Goal: Download file/media: Download file/media

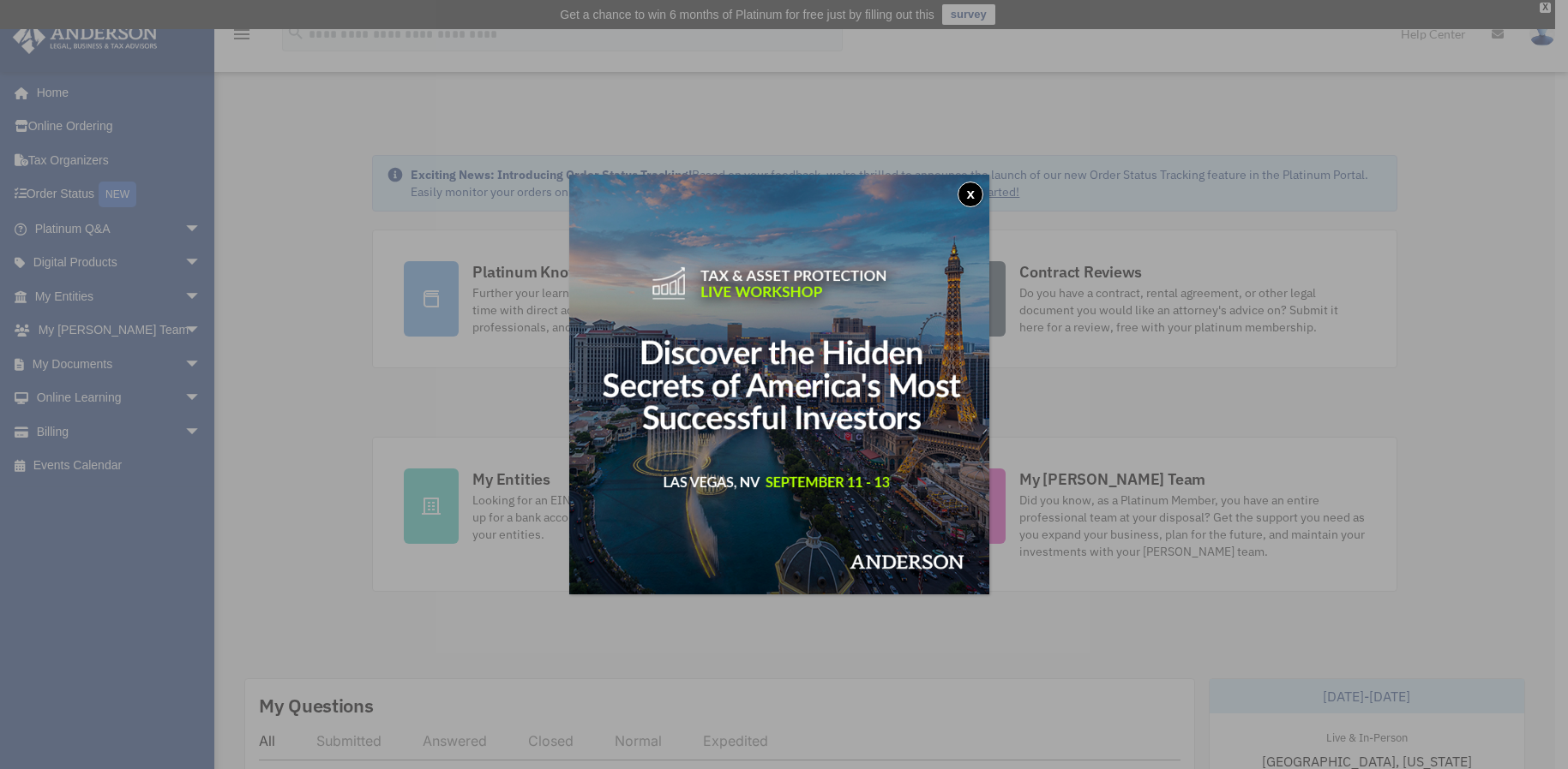
click at [983, 198] on button "x" at bounding box center [969, 194] width 26 height 26
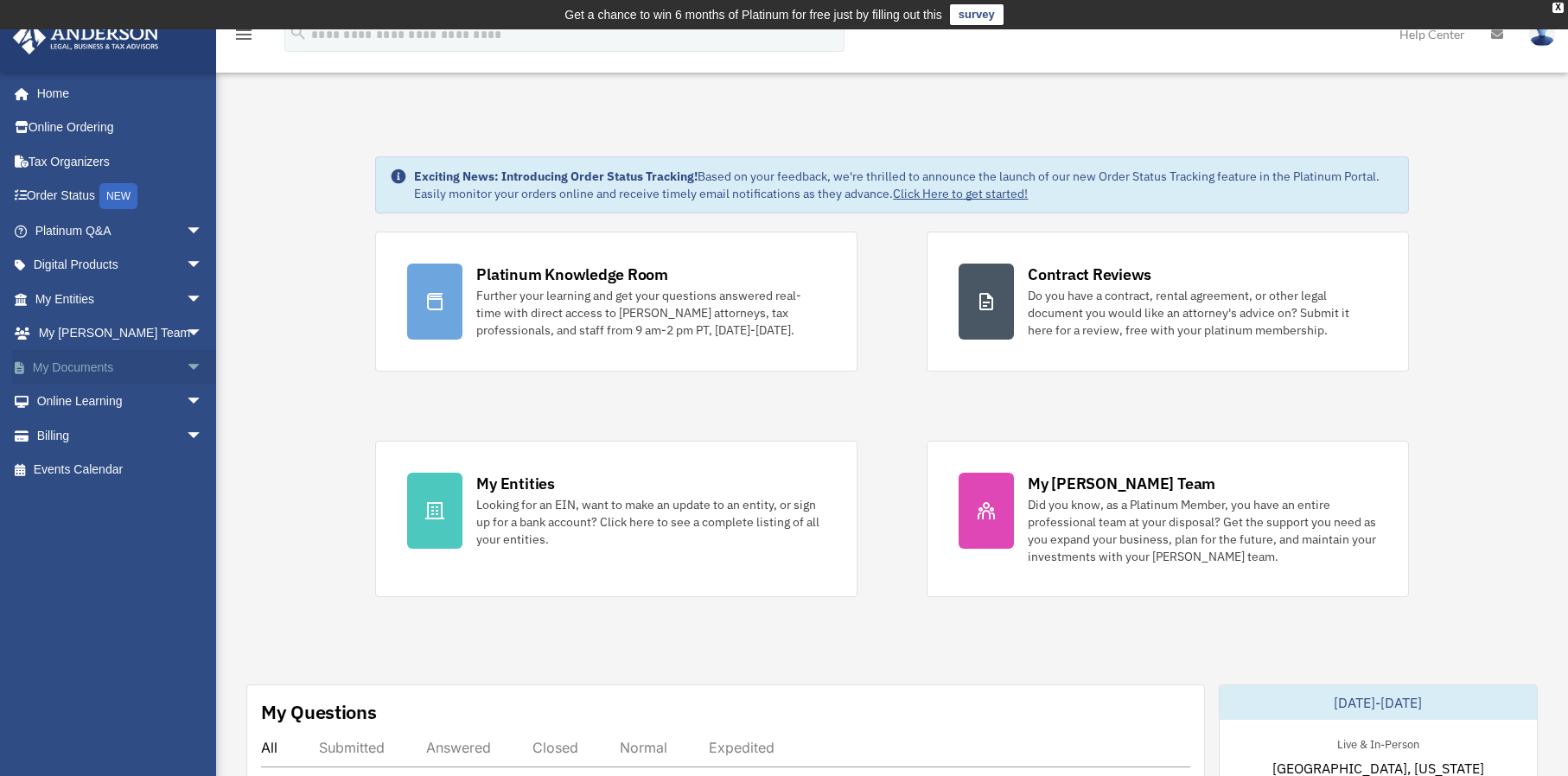
click at [75, 366] on link "My Documents arrow_drop_down" at bounding box center [121, 367] width 217 height 35
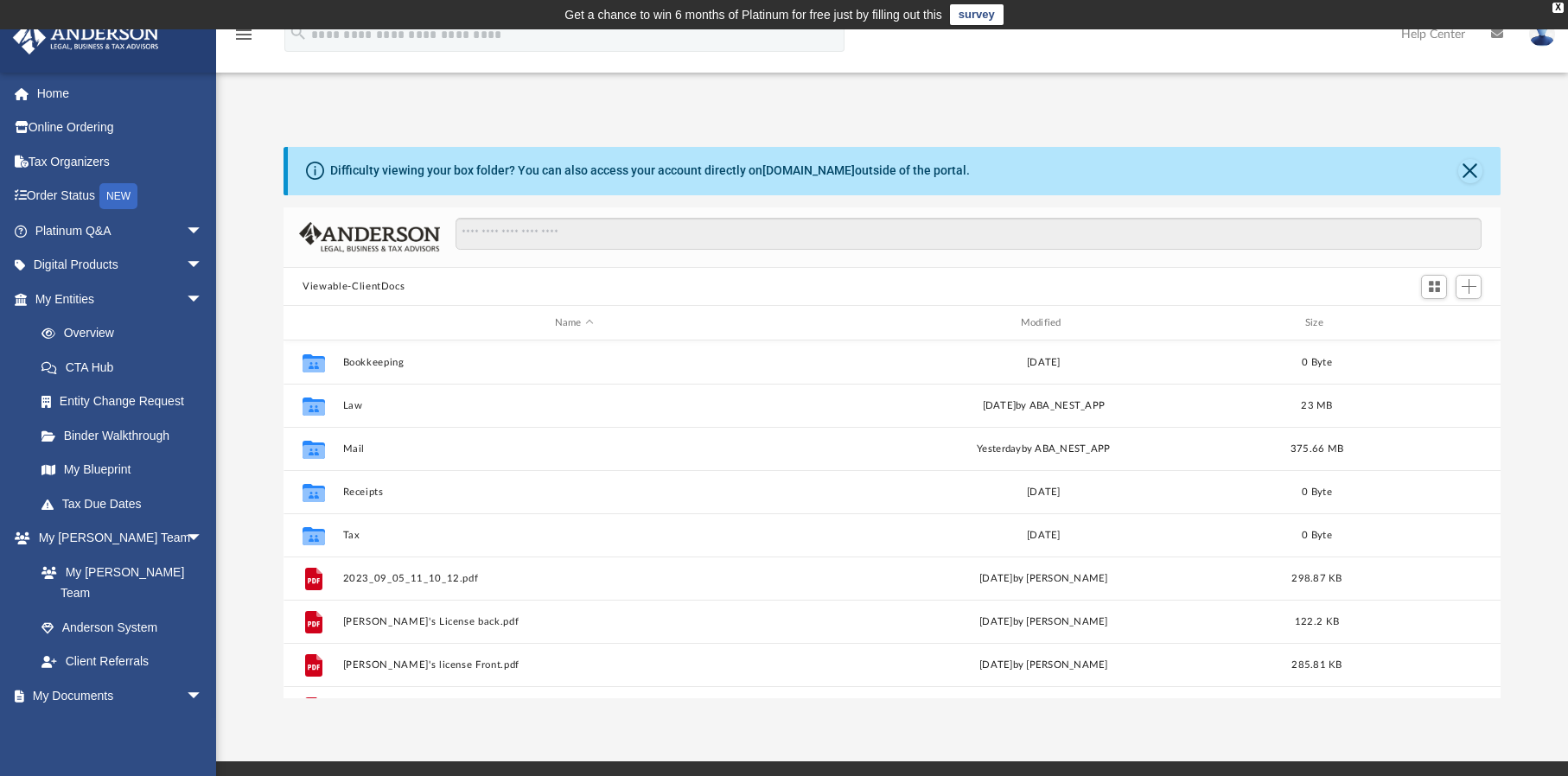
scroll to position [380, 1203]
click at [1047, 323] on div "Modified" at bounding box center [1043, 323] width 463 height 16
click at [1047, 324] on div "Modified" at bounding box center [1043, 323] width 463 height 16
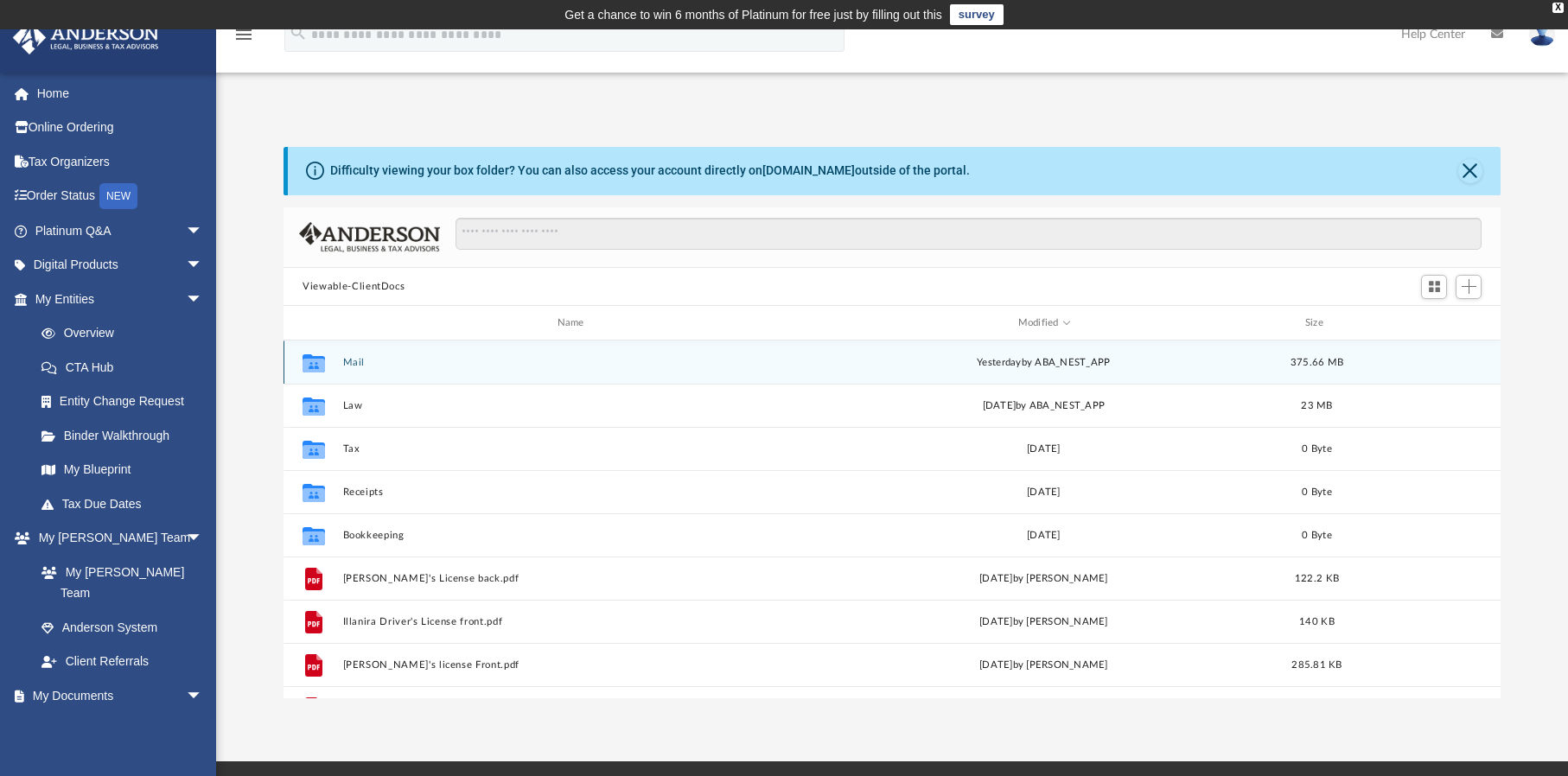
click at [349, 361] on button "Mail" at bounding box center [574, 362] width 463 height 12
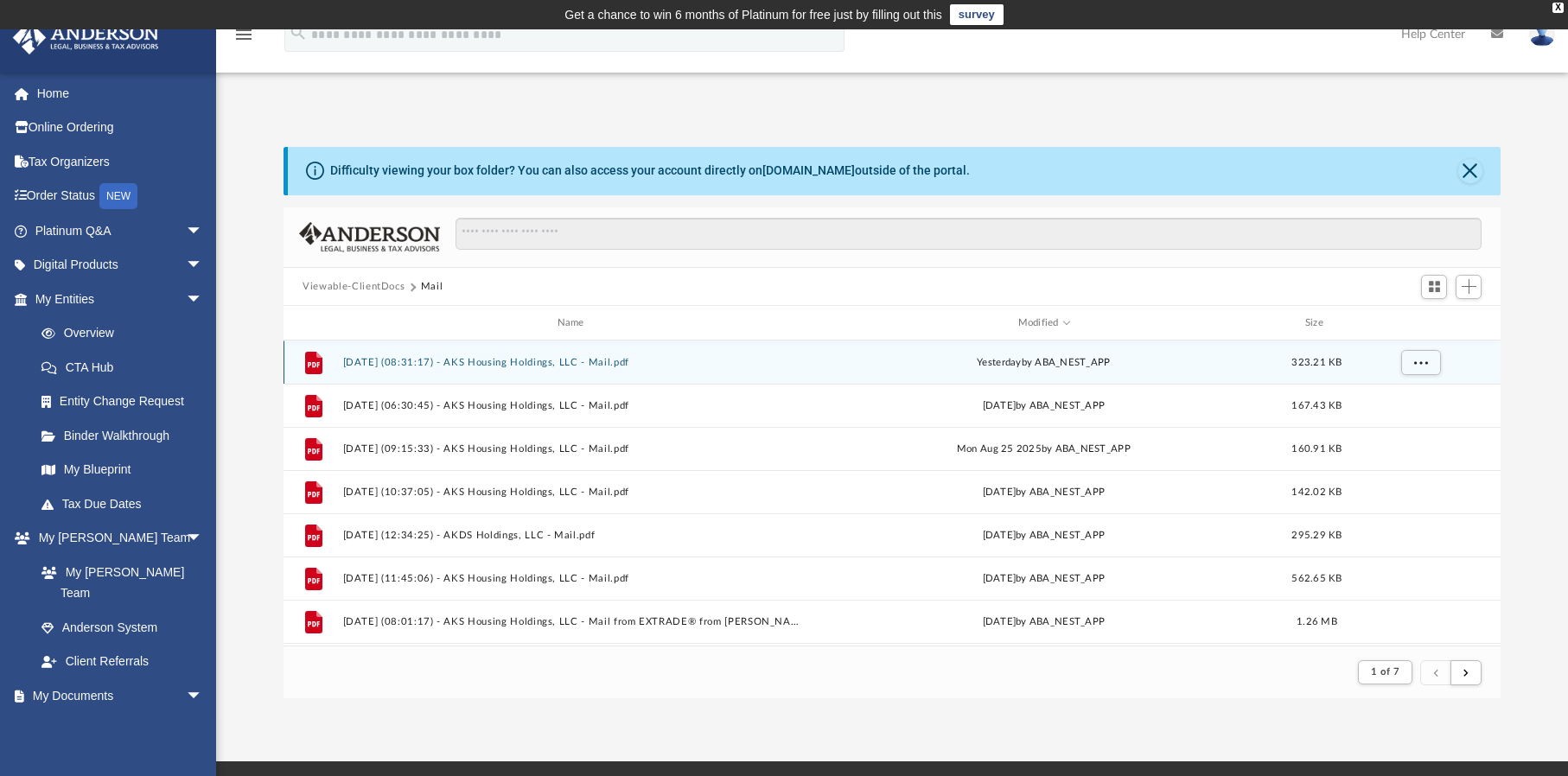
scroll to position [327, 1203]
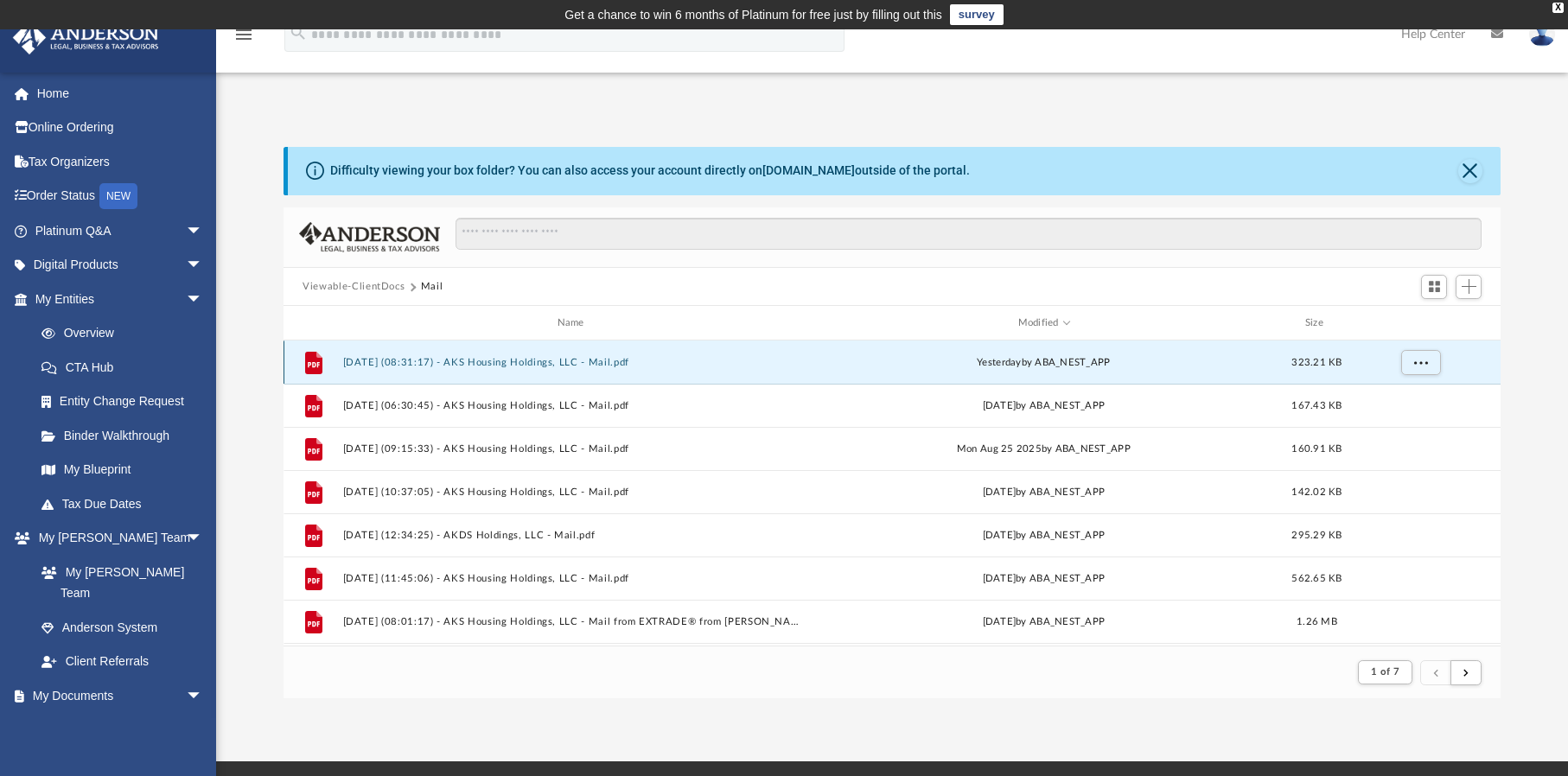
click at [542, 367] on button "2025.09.03 (08:31:17) - AKS Housing Holdings, LLC - Mail.pdf" at bounding box center [574, 362] width 463 height 12
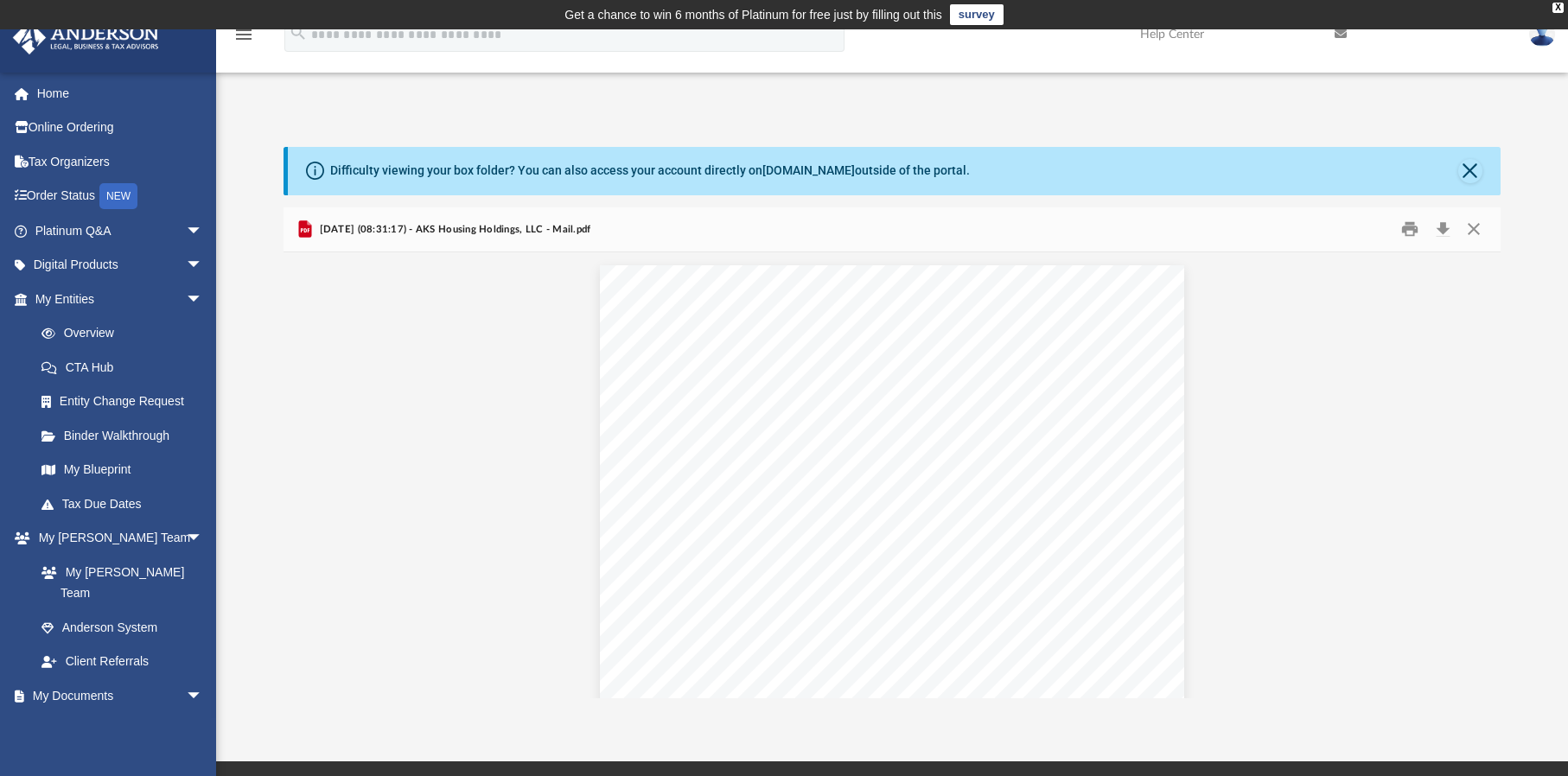
scroll to position [86, 0]
